Goal: Task Accomplishment & Management: Use online tool/utility

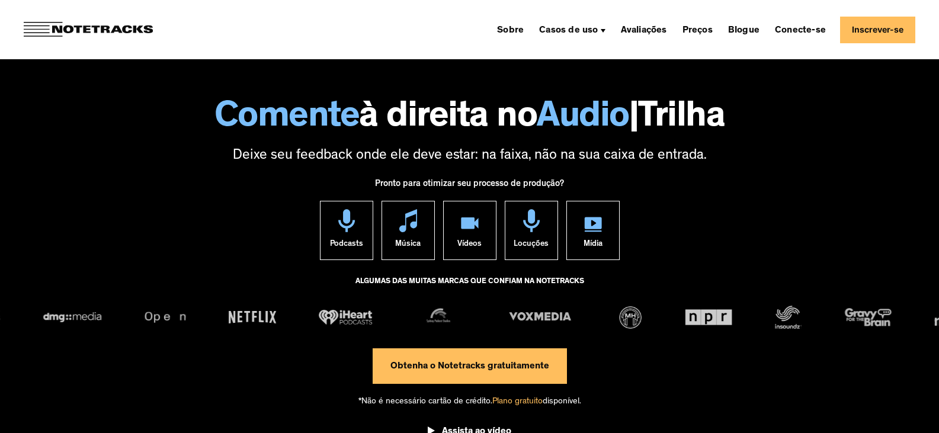
click at [840, 31] on div "Sobre Casos de uso Podcasting Produção Musical Vídeo Educação Locuções Marketin…" at bounding box center [703, 30] width 423 height 27
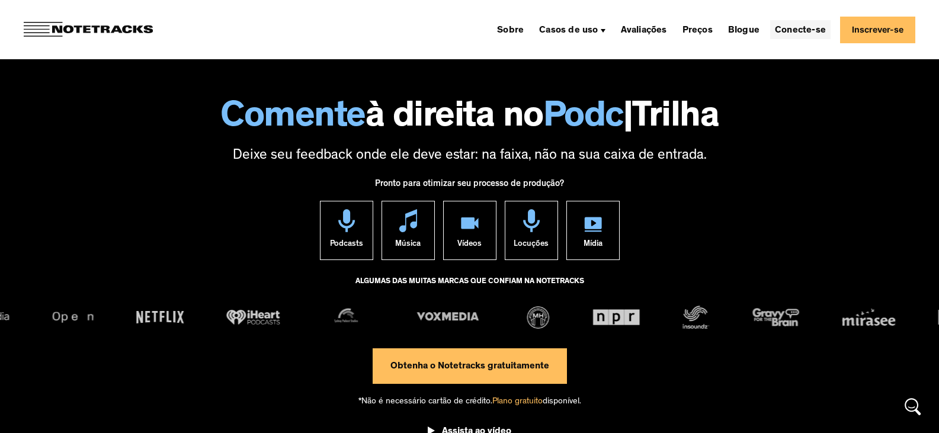
click at [801, 30] on font "Conecte-se" at bounding box center [800, 30] width 51 height 9
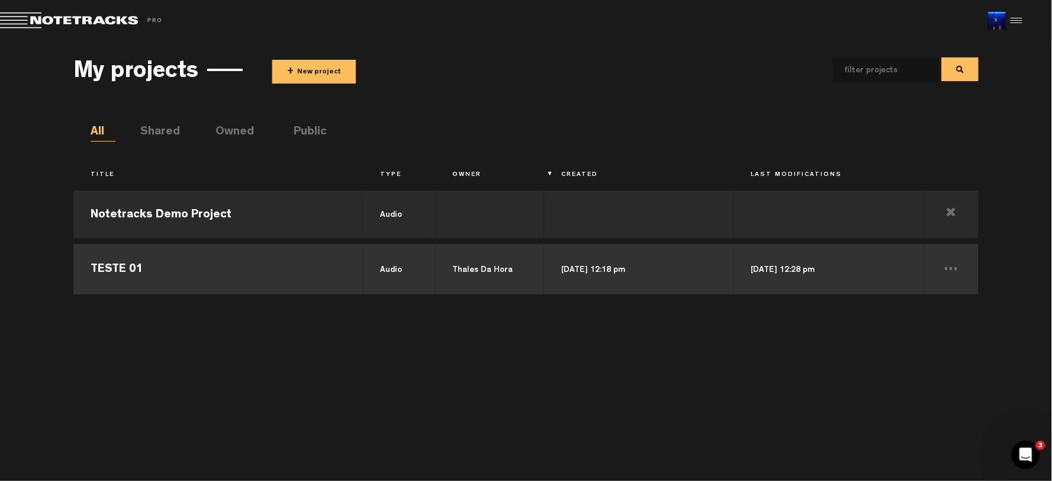
click at [123, 267] on td "TESTE 01" at bounding box center [218, 267] width 290 height 53
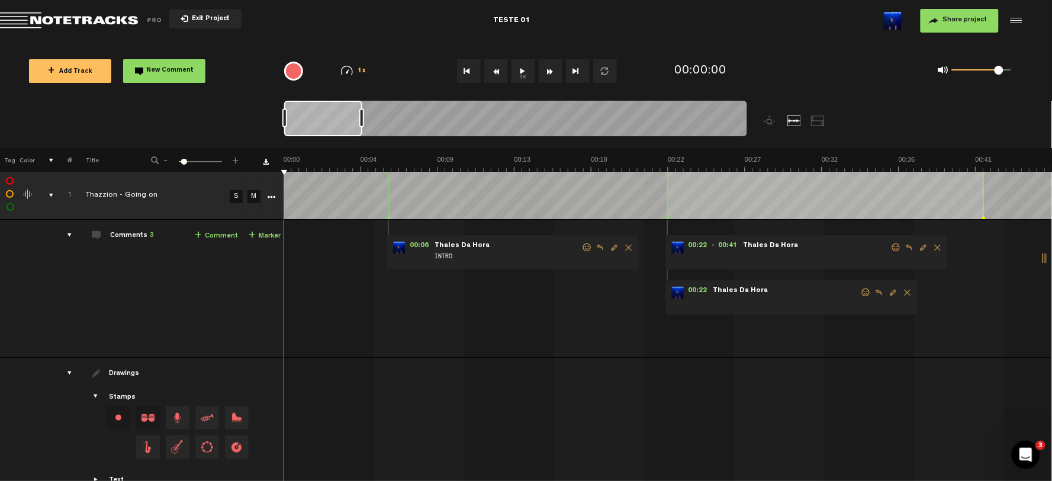
drag, startPoint x: 335, startPoint y: 111, endPoint x: 333, endPoint y: 55, distance: 56.3
click at [333, 41] on div "Loading... 100% + Add Track New Comment 1x 0.25x 0.5x 0.75x 1x 1.25x 1.5x 1.75x…" at bounding box center [526, 41] width 1052 height 0
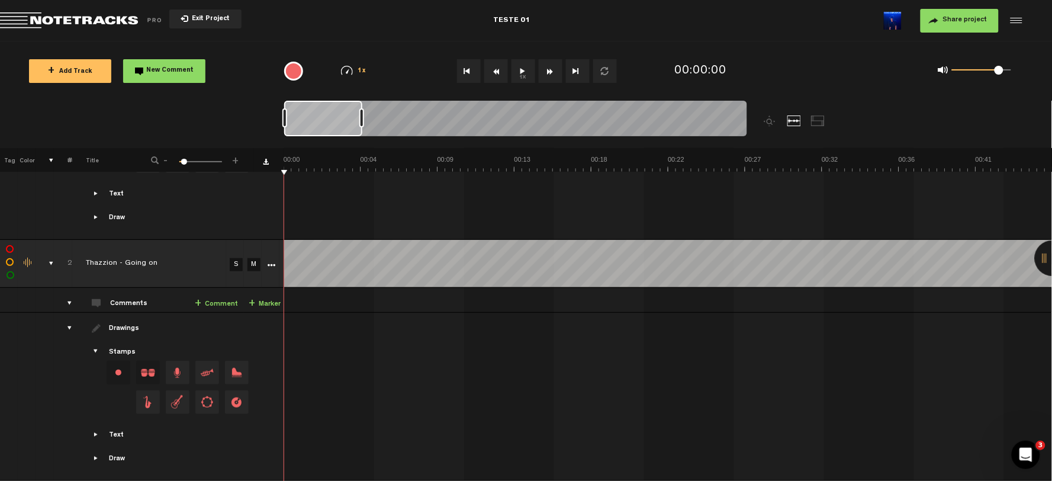
scroll to position [93, 0]
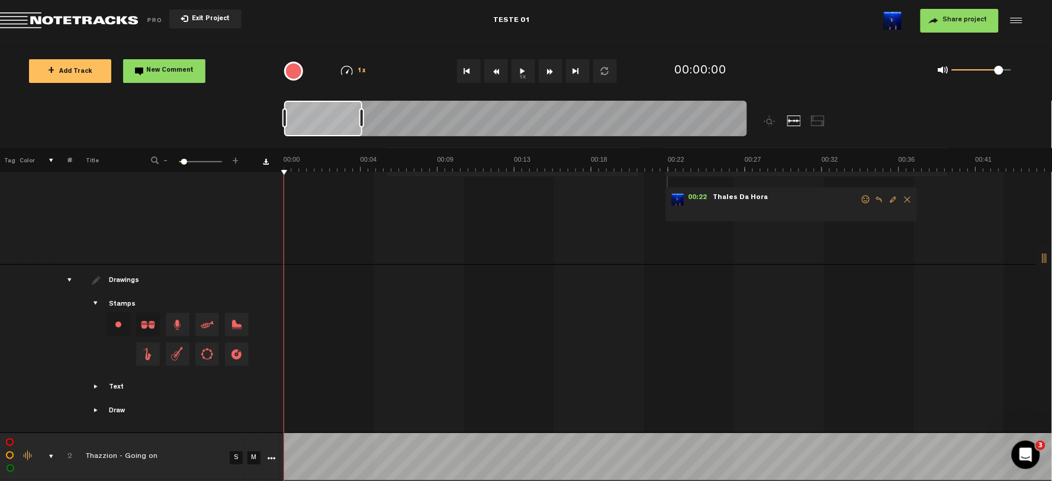
click at [68, 279] on div "drawings" at bounding box center [65, 280] width 18 height 12
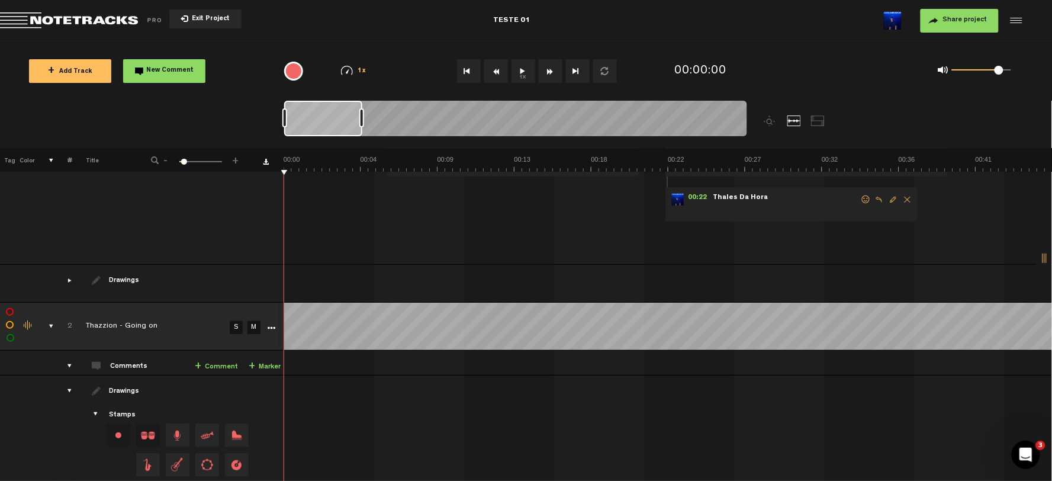
scroll to position [0, 0]
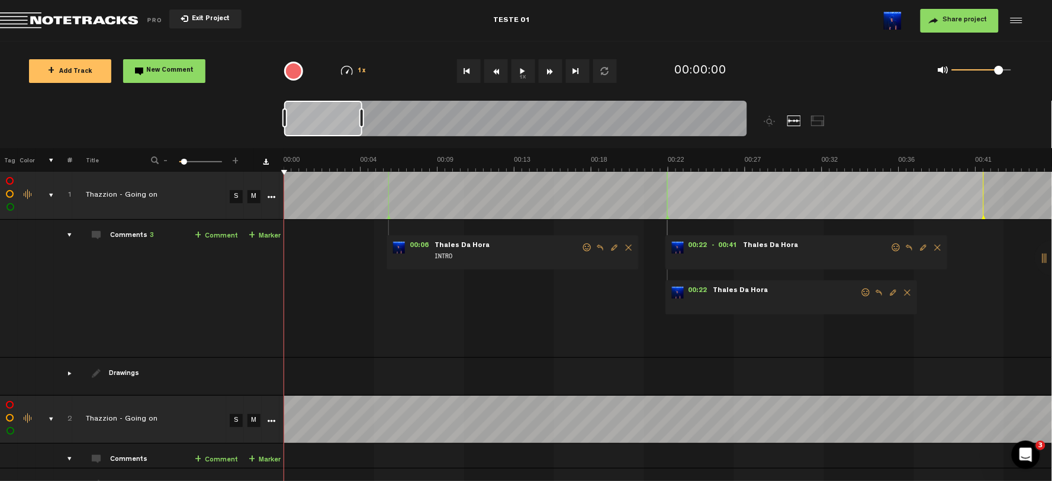
click at [68, 237] on div "comments" at bounding box center [65, 235] width 18 height 12
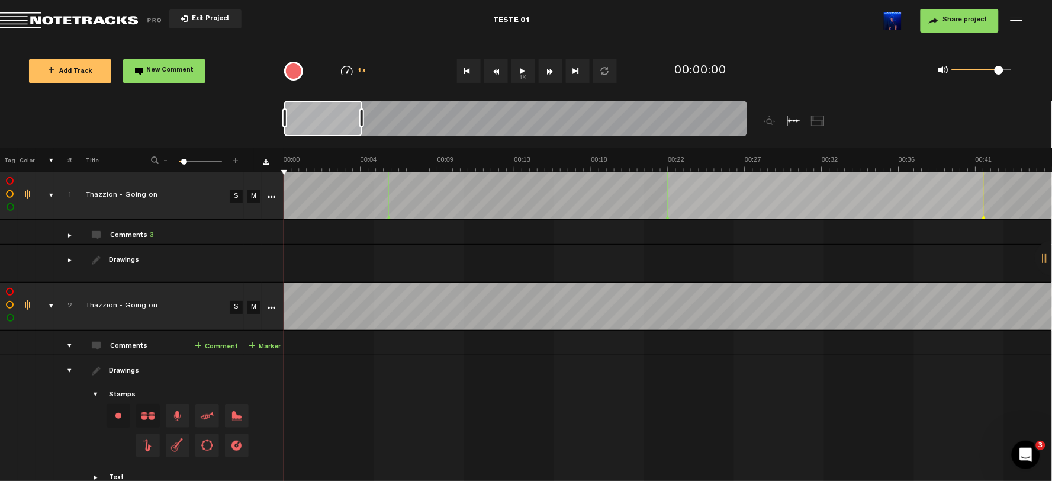
click at [68, 379] on td at bounding box center [63, 439] width 18 height 168
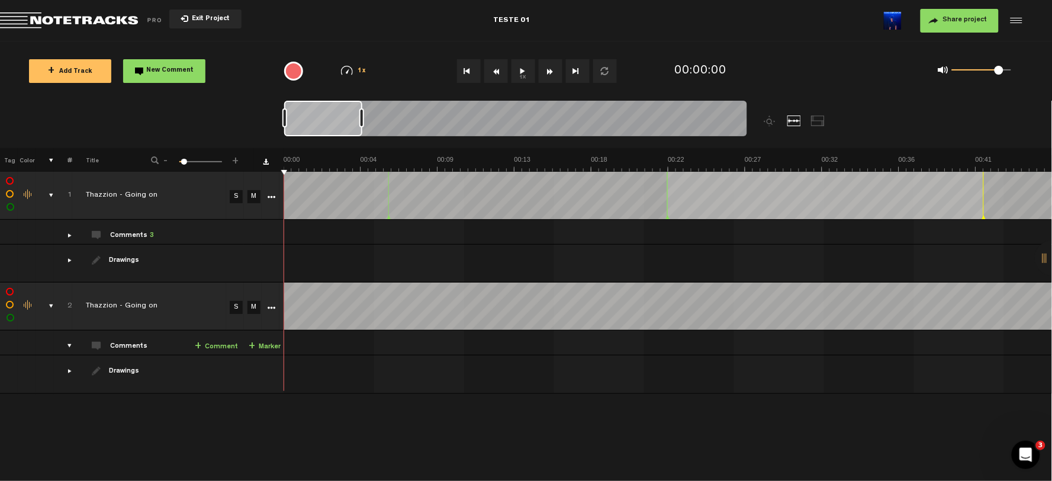
click at [62, 233] on div "comments" at bounding box center [65, 235] width 18 height 12
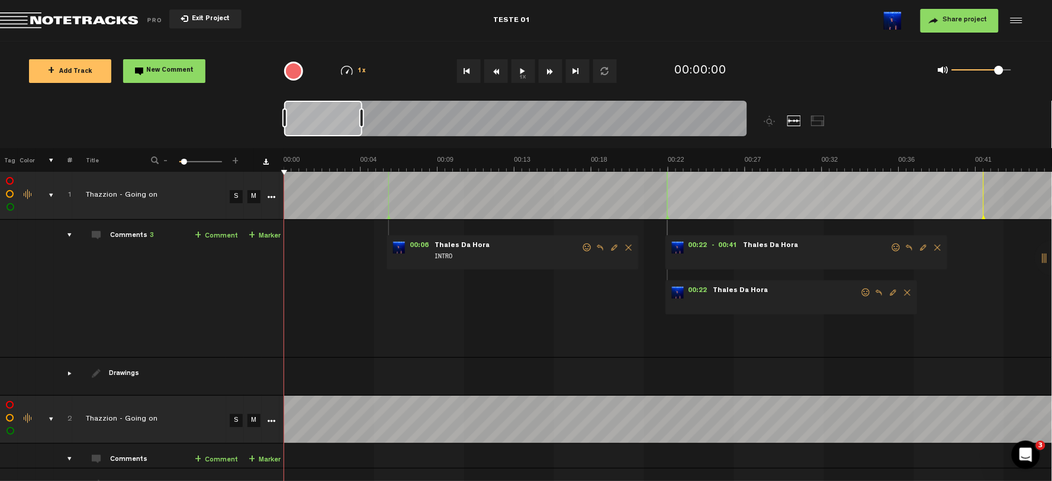
click at [477, 253] on span "INTRO" at bounding box center [508, 257] width 148 height 13
click at [689, 249] on span "00:22" at bounding box center [698, 248] width 28 height 12
click at [690, 278] on div "00:06 - • Thales Da Hora: "INTRO" Thales Da Hora INTRO 00:22 - 00:41 • Thales D…" at bounding box center [670, 293] width 768 height 128
click at [51, 198] on div "comments, stamps & drawings" at bounding box center [46, 196] width 18 height 12
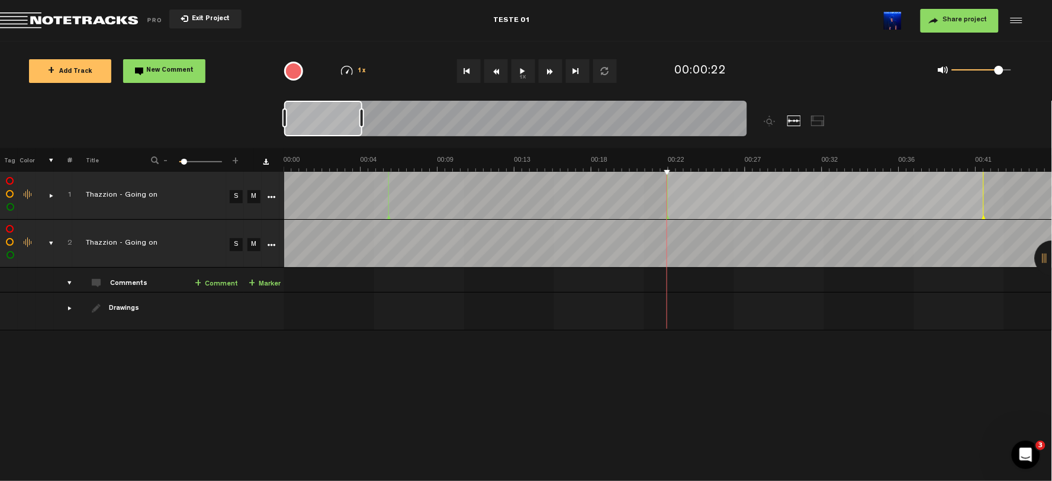
click at [1045, 261] on div at bounding box center [1053, 258] width 36 height 36
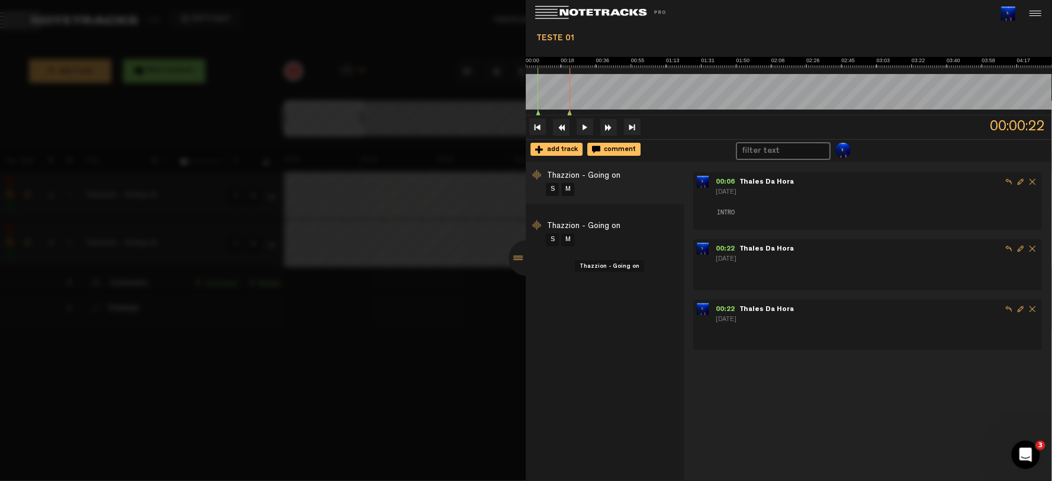
click at [618, 227] on span "Thazzion - Going on" at bounding box center [584, 226] width 73 height 8
click at [610, 178] on span "Thazzion - Going on" at bounding box center [584, 176] width 73 height 8
click at [606, 229] on span "Thazzion - Going on" at bounding box center [584, 226] width 73 height 8
click at [612, 288] on div "Thazzion - Going on S M [PERSON_NAME] - Going on S M" at bounding box center [605, 322] width 158 height 318
click at [394, 140] on div at bounding box center [526, 240] width 1052 height 481
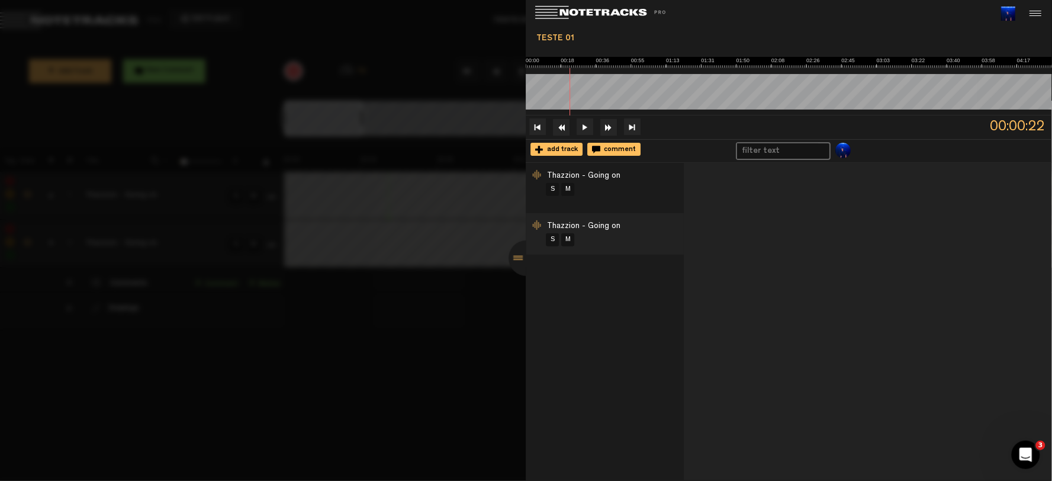
click at [525, 259] on div at bounding box center [527, 258] width 36 height 36
